Goal: Task Accomplishment & Management: Complete application form

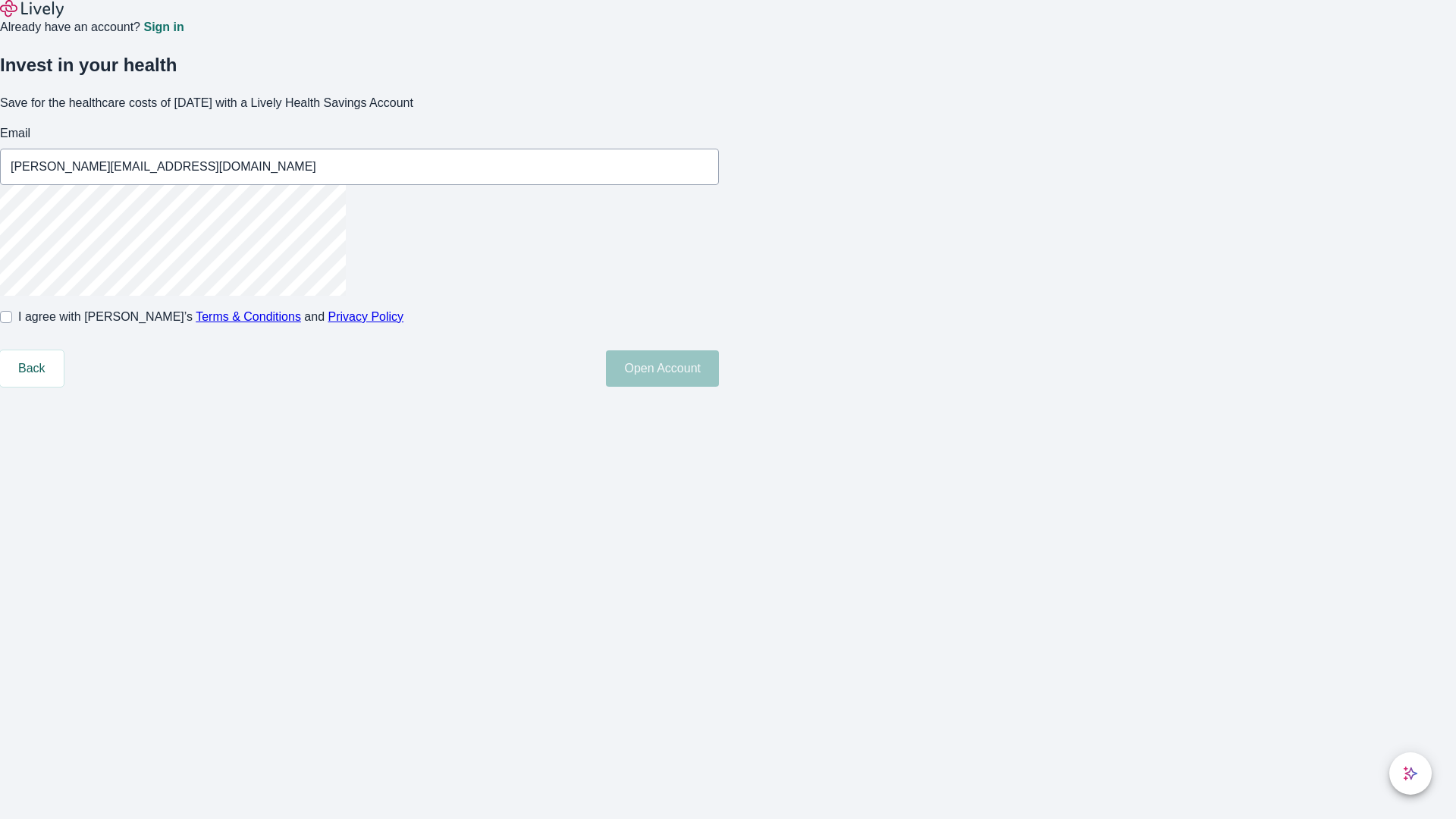
click at [12, 323] on input "I agree with Lively’s Terms & Conditions and Privacy Policy" at bounding box center [6, 317] width 12 height 12
checkbox input "true"
click at [718, 386] on button "Open Account" at bounding box center [662, 368] width 113 height 36
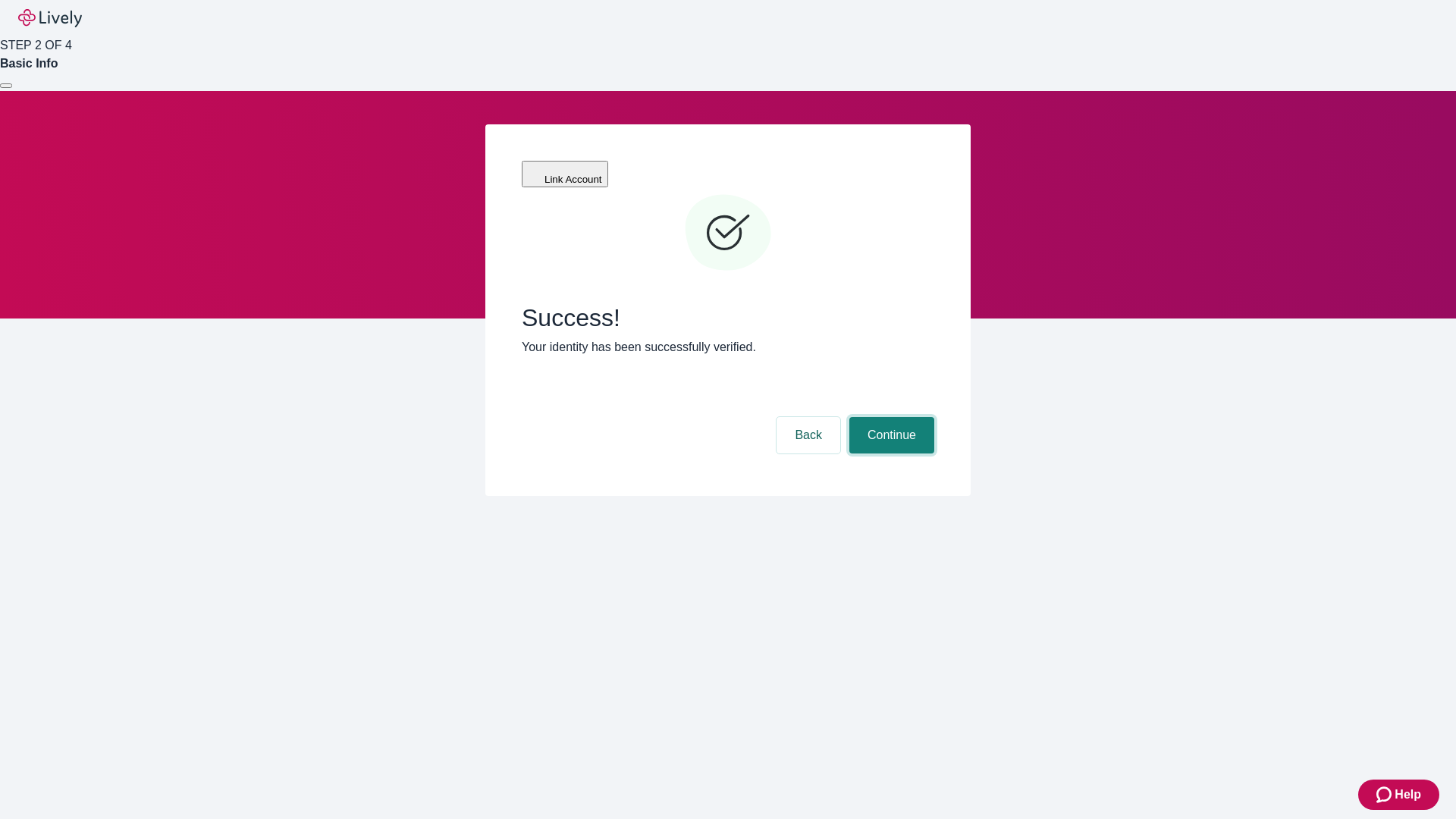
click at [889, 417] on button "Continue" at bounding box center [891, 434] width 85 height 36
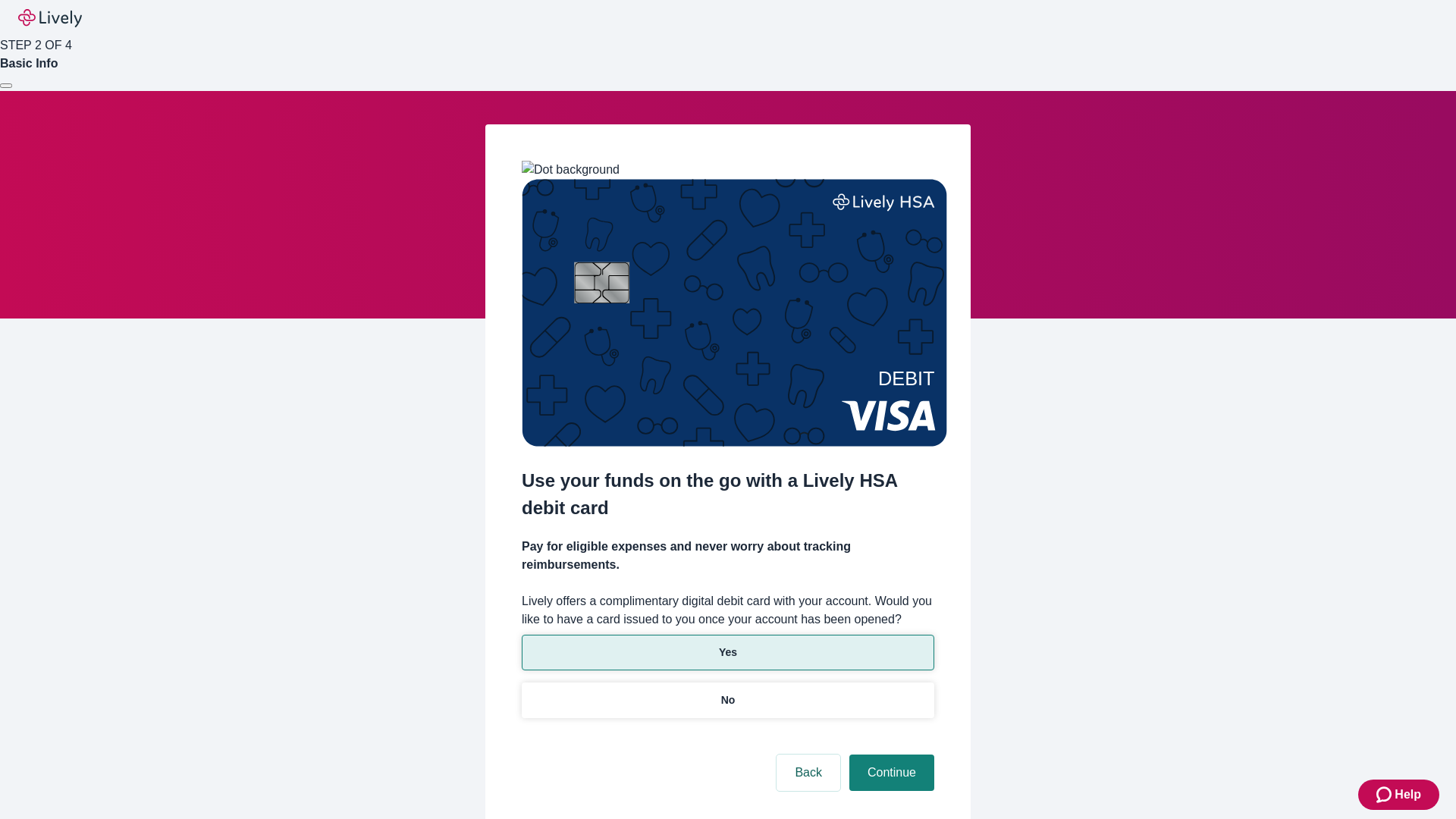
click at [727, 645] on p "Yes" at bounding box center [728, 652] width 18 height 16
click at [889, 754] on button "Continue" at bounding box center [891, 772] width 85 height 36
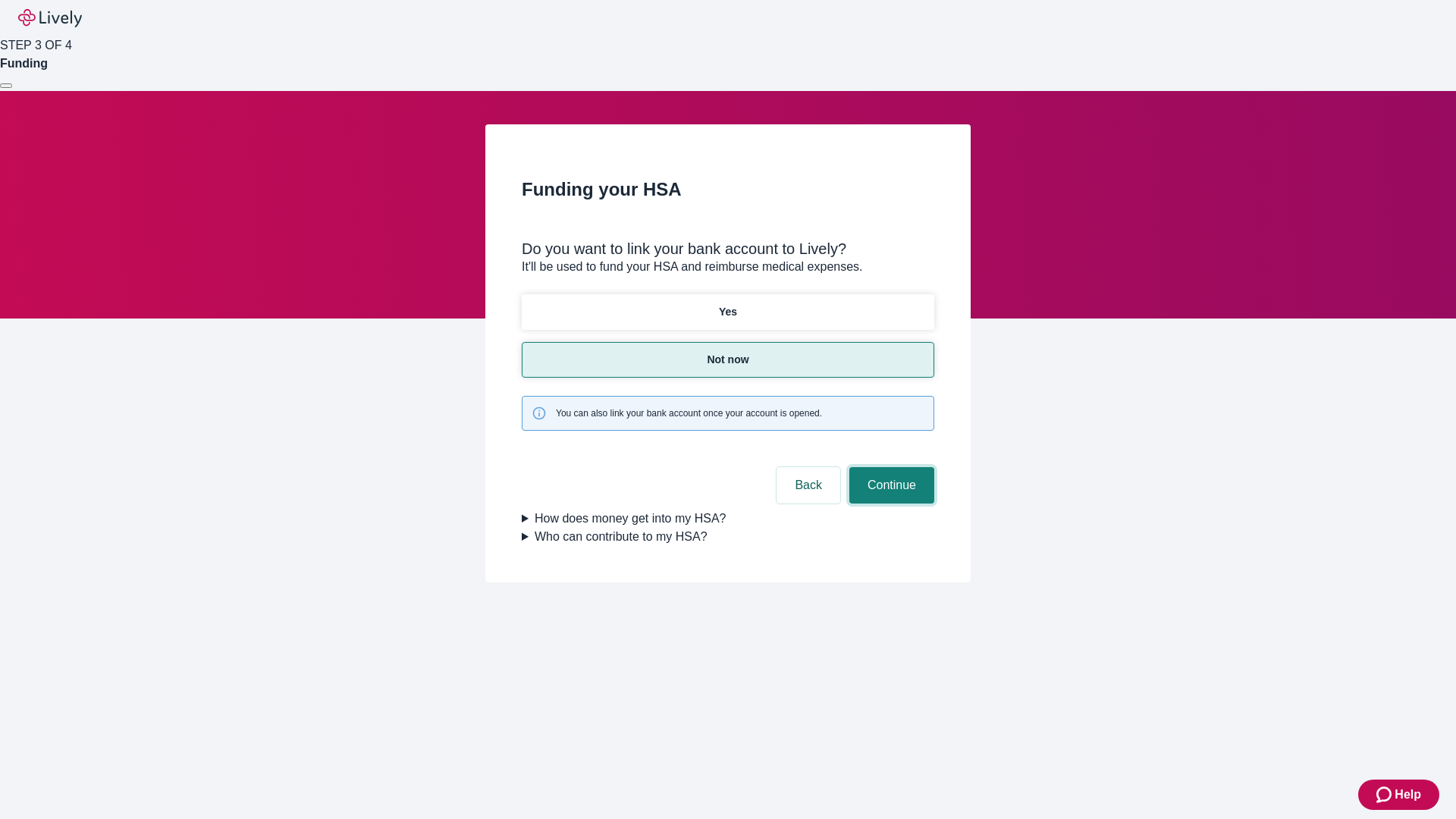
click at [889, 467] on button "Continue" at bounding box center [891, 485] width 85 height 36
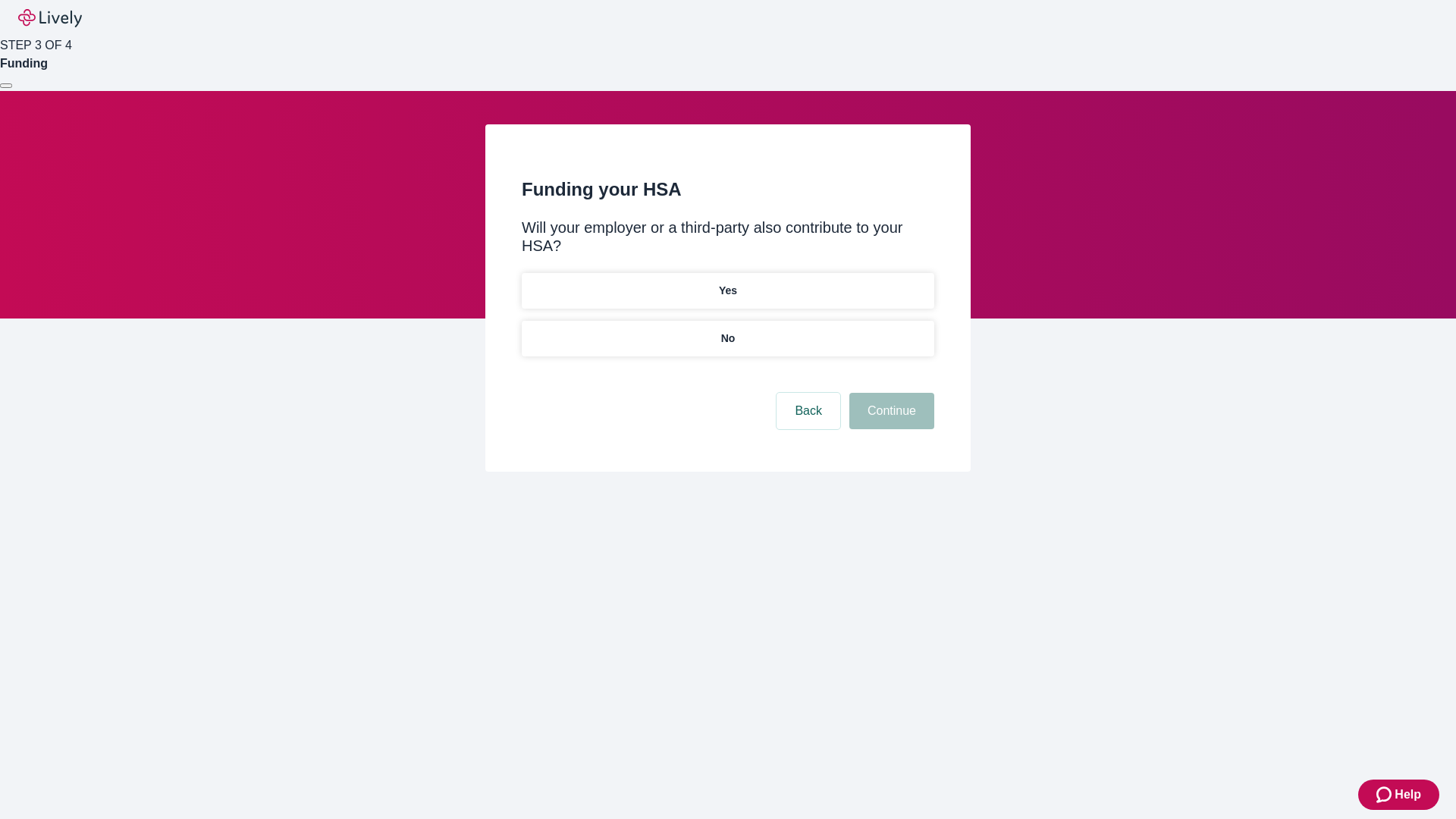
click at [727, 330] on p "No" at bounding box center [728, 338] width 14 height 16
click at [889, 393] on button "Continue" at bounding box center [891, 411] width 85 height 36
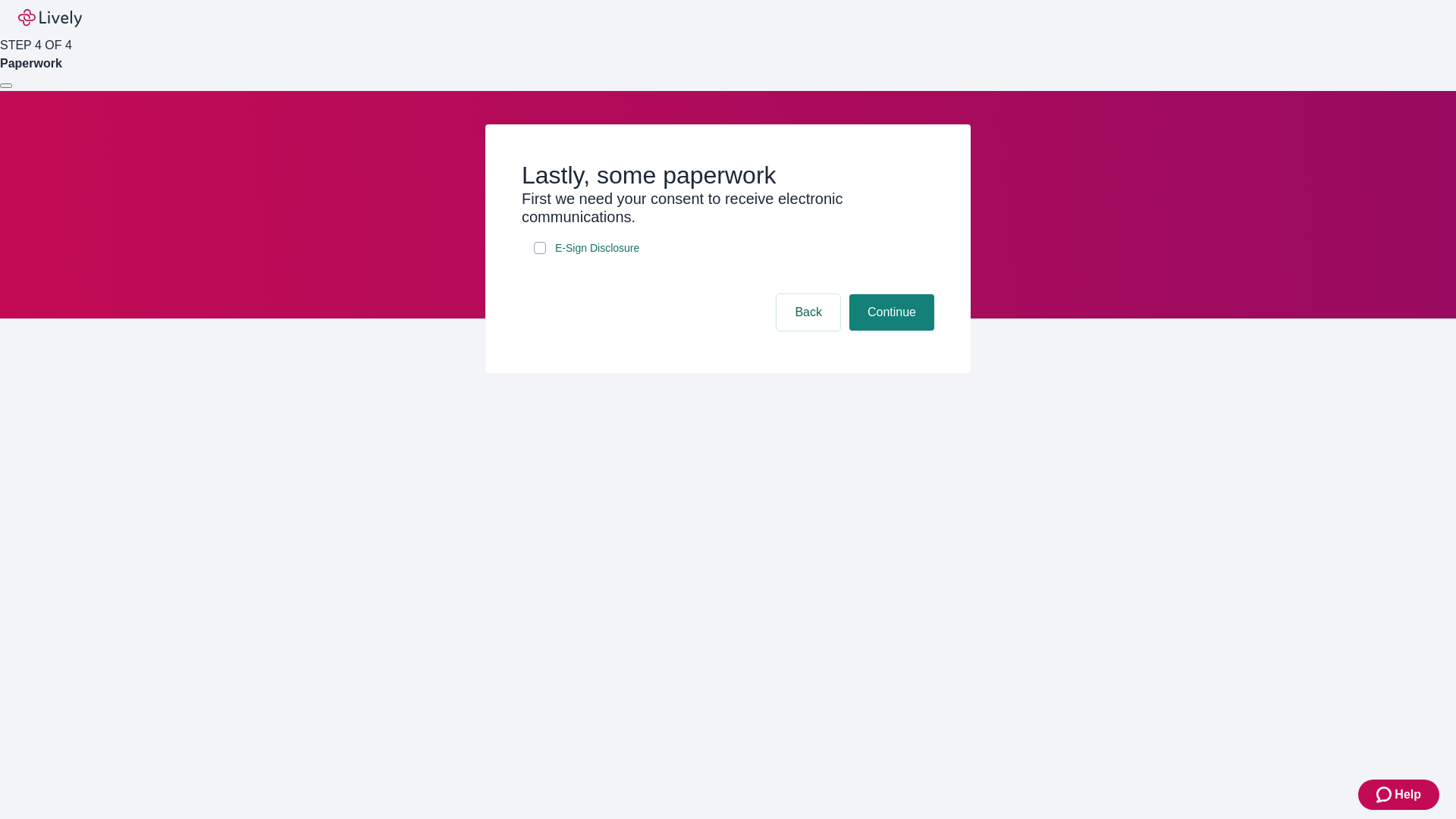
click at [540, 254] on input "E-Sign Disclosure" at bounding box center [540, 248] width 12 height 12
checkbox input "true"
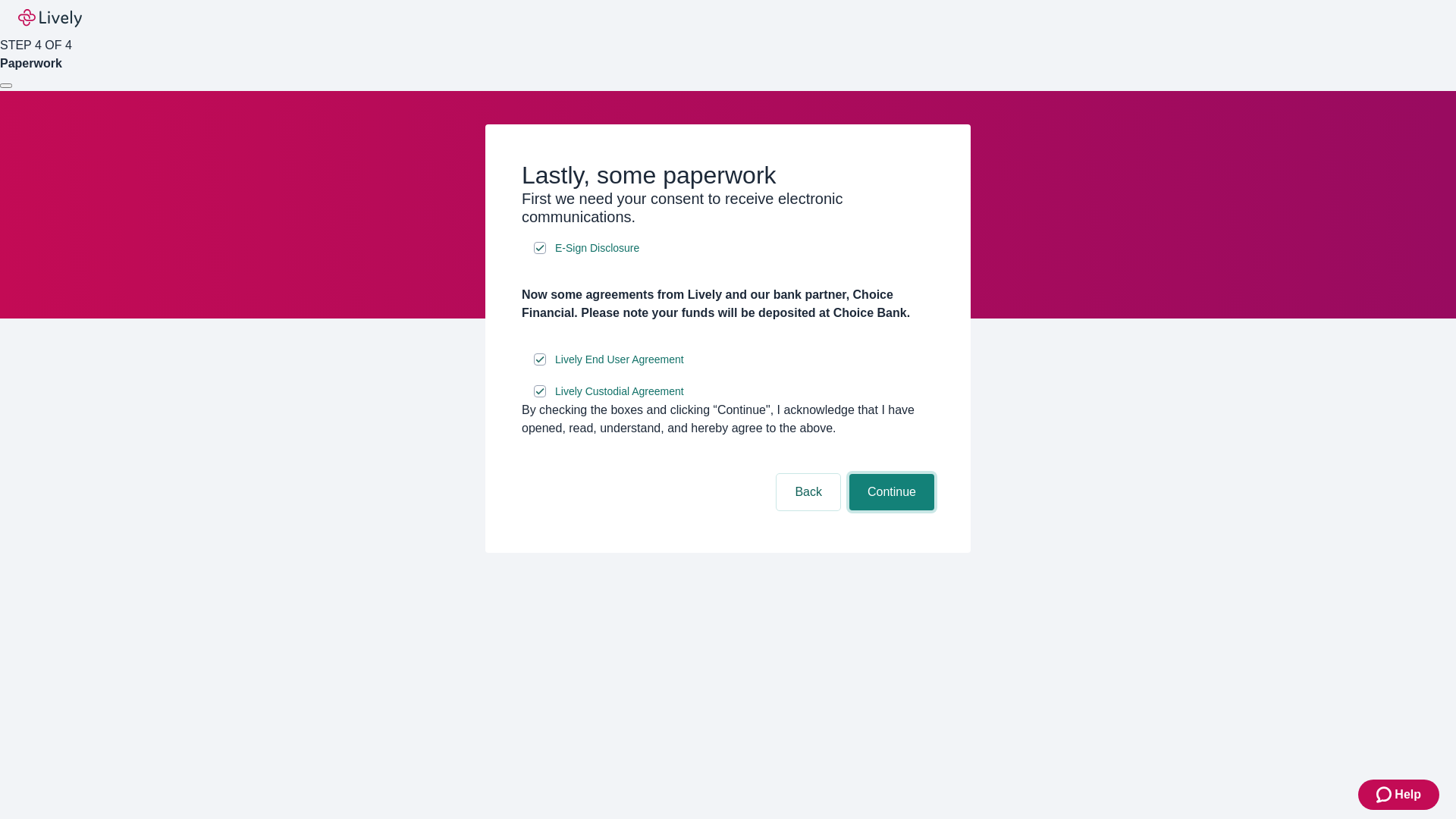
click at [889, 511] on button "Continue" at bounding box center [891, 491] width 85 height 36
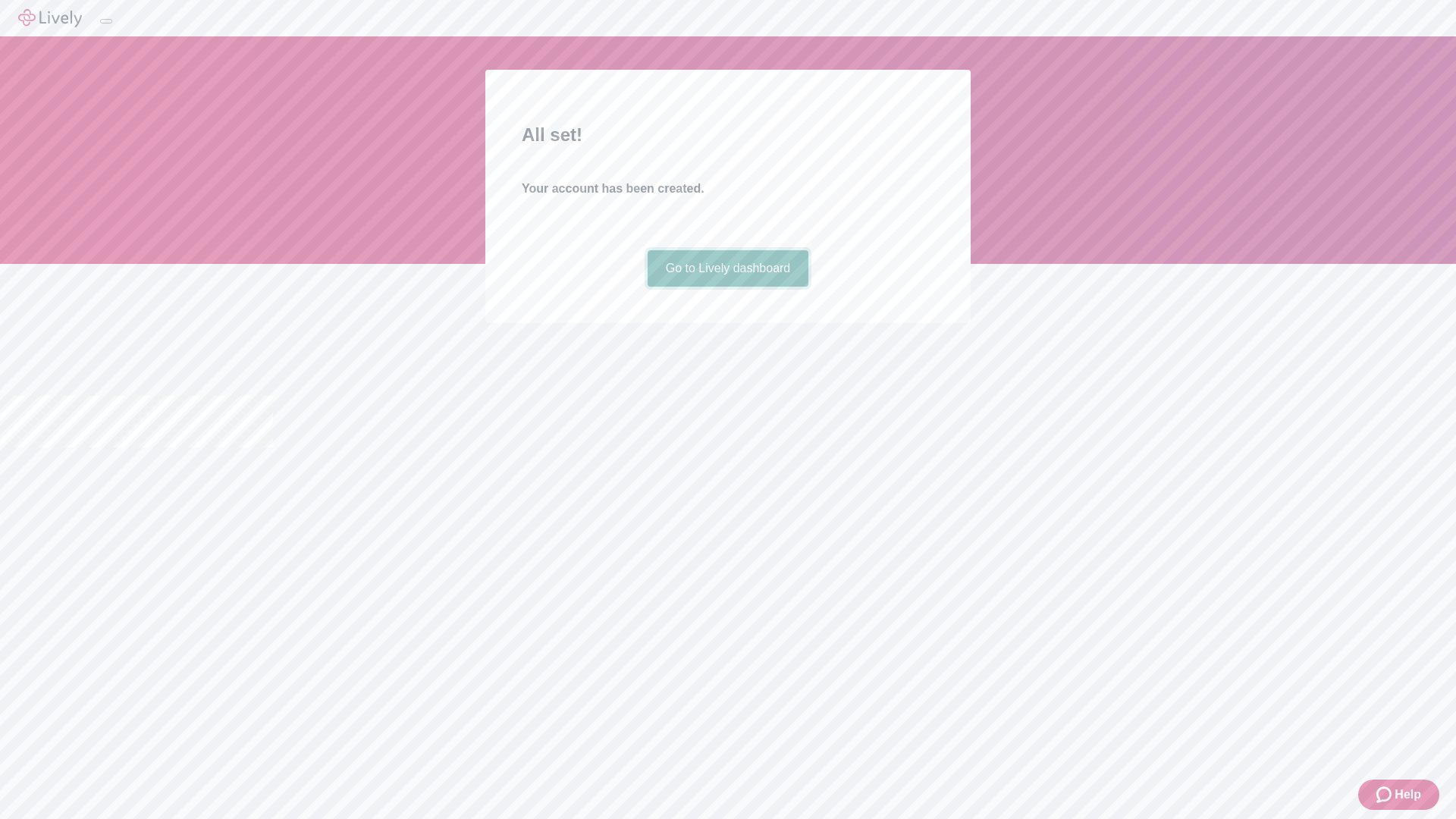
click at [727, 287] on link "Go to Lively dashboard" at bounding box center [728, 267] width 162 height 36
